Goal: Register for event/course

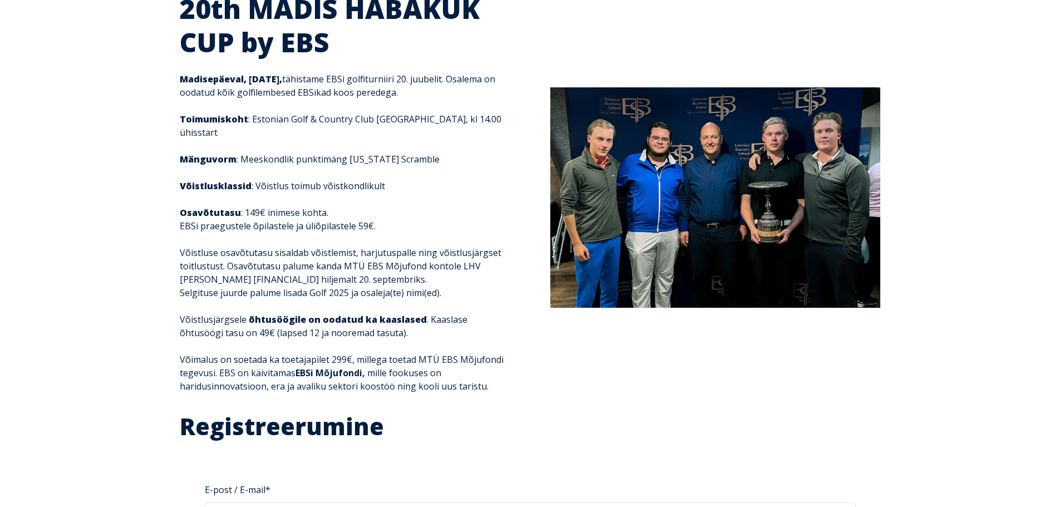
scroll to position [501, 0]
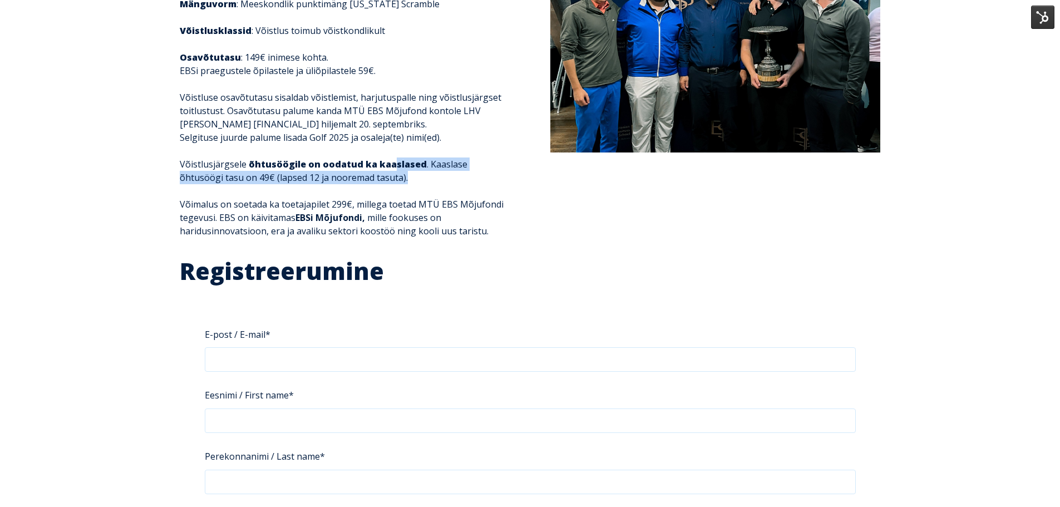
drag, startPoint x: 375, startPoint y: 160, endPoint x: 387, endPoint y: 154, distance: 13.7
click at [387, 158] on p "Võistlusjärgsele õhtusöögile on oodatud ka kaaslased . Kaaslase õhtusöögi tasu …" at bounding box center [345, 171] width 330 height 27
click at [399, 158] on strong "õhtusöögile on oodatud ka kaaslased" at bounding box center [338, 164] width 178 height 12
drag, startPoint x: 432, startPoint y: 169, endPoint x: 174, endPoint y: 162, distance: 257.8
click at [174, 162] on div "20th MADIS HABAKUK CUP by EBS Madisepäeval, 21. septembril, tähistame EBSi golf…" at bounding box center [345, 44] width 352 height 414
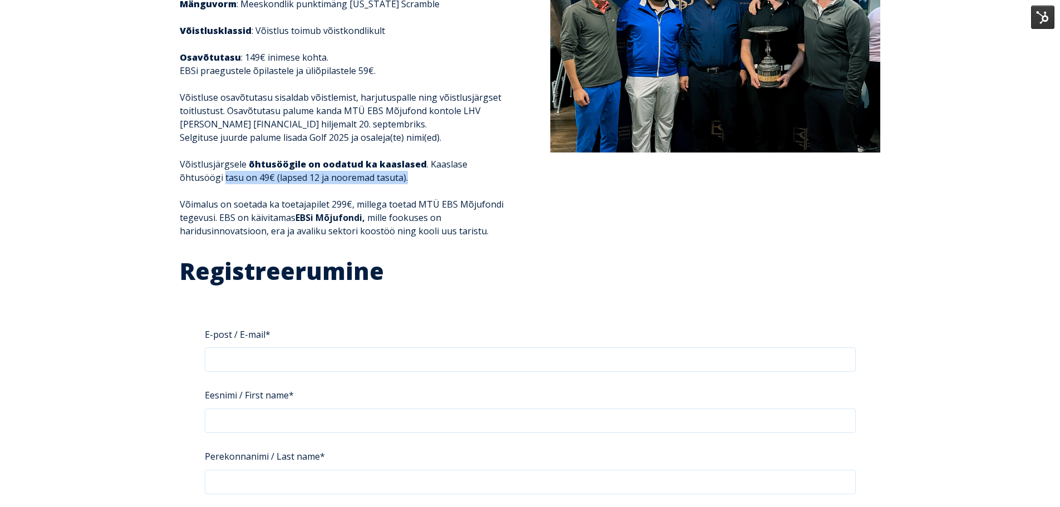
copy p "tasu on 49€ (lapsed 12 ja nooremad tasuta)."
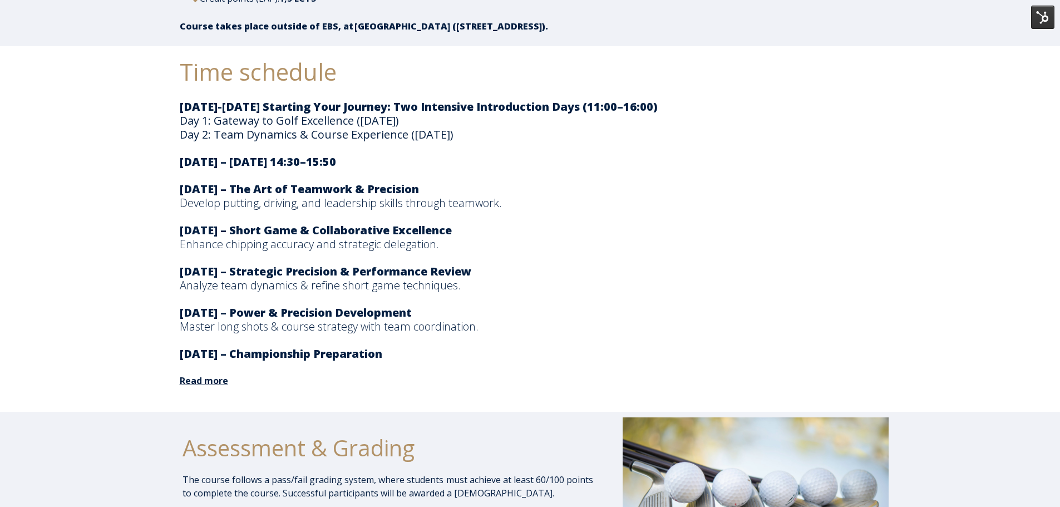
scroll to position [1781, 0]
